Goal: Complete application form

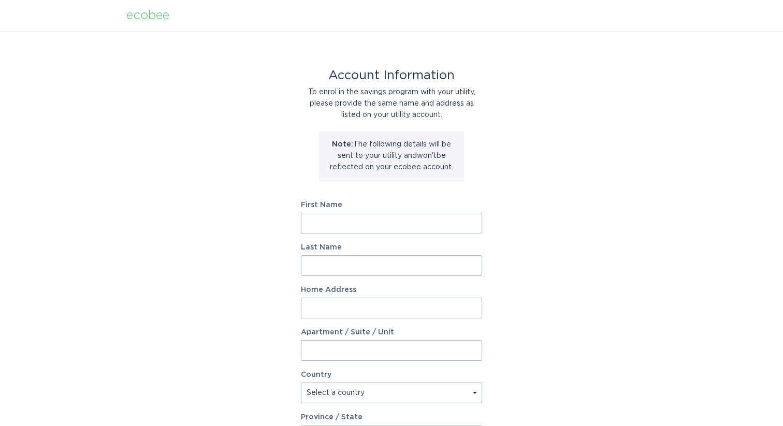
click at [365, 218] on input "First Name" at bounding box center [391, 223] width 181 height 21
type input "[PERSON_NAME]"
click at [341, 260] on input "Last Name" at bounding box center [391, 265] width 181 height 21
type input "[PERSON_NAME]"
click at [347, 302] on input "Home Address" at bounding box center [391, 308] width 181 height 21
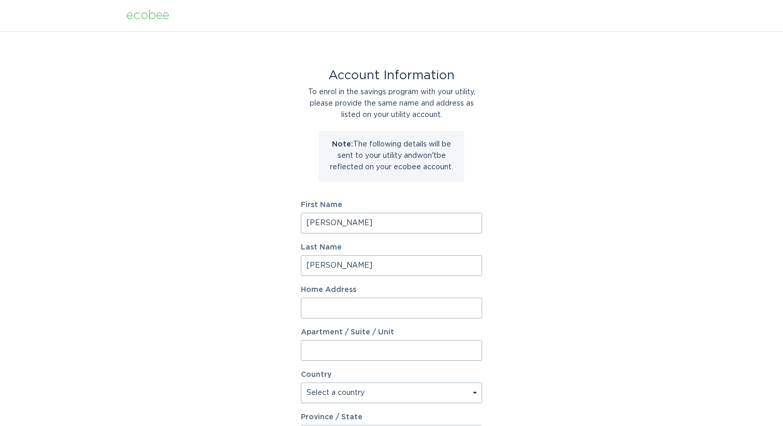
type input "[STREET_ADDRESS]"
select select "US"
type input "[GEOGRAPHIC_DATA]"
type input "29611"
select select "SC"
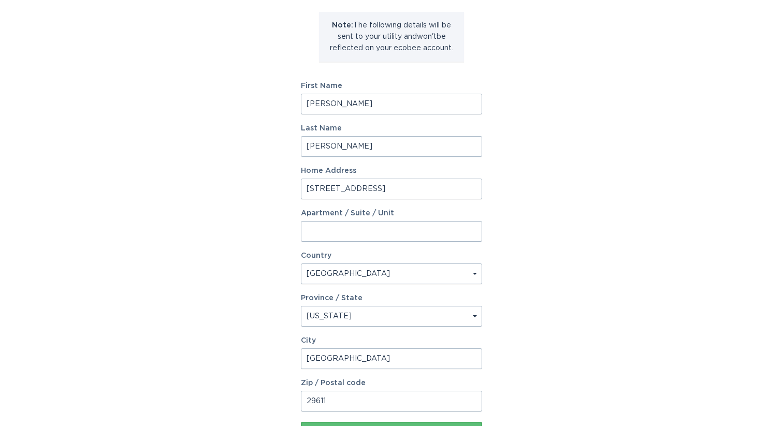
scroll to position [204, 0]
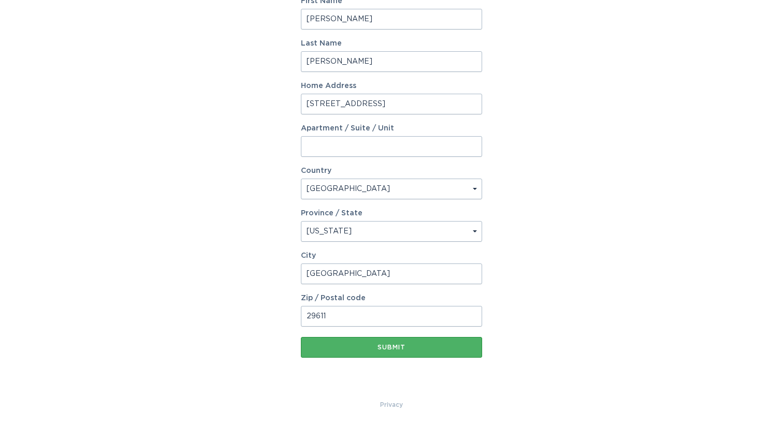
click at [376, 350] on div "Submit" at bounding box center [391, 347] width 171 height 6
